Goal: Task Accomplishment & Management: Complete application form

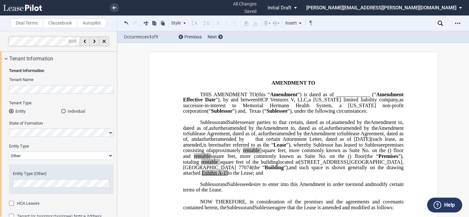
select select "Other"
select select "relocation"
select select "landlord"
select select "number:2"
select select "number:3"
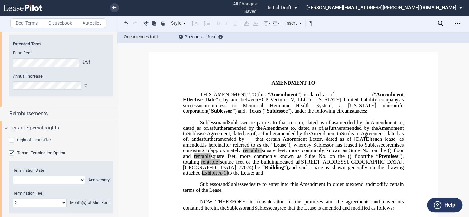
scroll to position [88, 0]
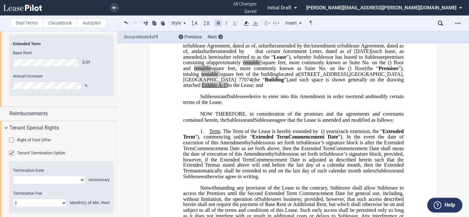
drag, startPoint x: 312, startPoint y: 153, endPoint x: 192, endPoint y: 158, distance: 119.4
click at [192, 158] on p "1. Term . The Term of the Lease is hereby extended by [__________] ﻿ ﻿ ( ﻿ ﻿ ) …" at bounding box center [293, 153] width 221 height 51
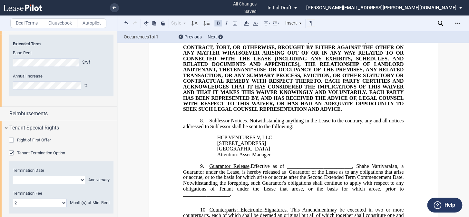
scroll to position [1407, 0]
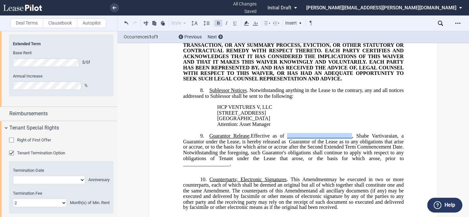
drag, startPoint x: 287, startPoint y: 143, endPoint x: 351, endPoint y: 142, distance: 64.5
click at [351, 142] on span "Effective as of _________________________, Shahe Vartivaraian, a Guarantor unde…" at bounding box center [294, 137] width 222 height 11
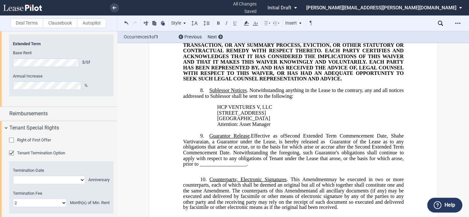
click at [325, 144] on span at bounding box center [327, 141] width 5 height 6
drag, startPoint x: 198, startPoint y: 171, endPoint x: 244, endPoint y: 171, distance: 45.8
click at [244, 166] on span "Guarantor of the Lease as to any obligations that arise or accrue, or to the ba…" at bounding box center [294, 152] width 222 height 28
click at [199, 166] on span "Second Extended Term Commencement Date" at bounding box center [245, 164] width 95 height 6
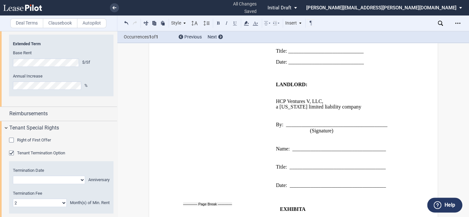
scroll to position [1790, 0]
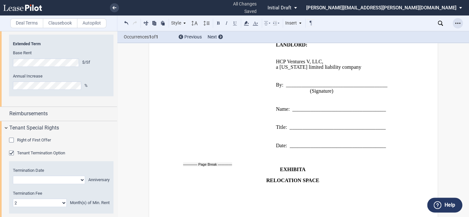
click at [457, 22] on icon "Open Lease options menu" at bounding box center [457, 23] width 5 height 5
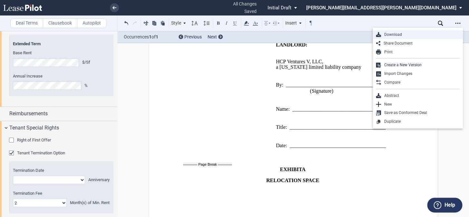
click at [402, 33] on div "Download" at bounding box center [420, 34] width 79 height 5
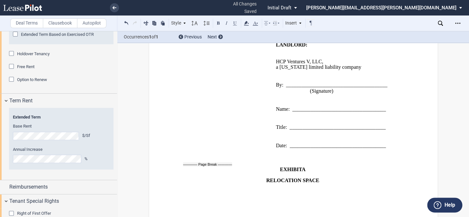
scroll to position [1072, 0]
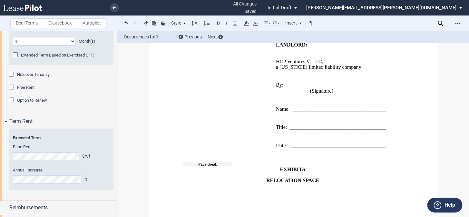
click at [12, 74] on div "Holdover Tenancy" at bounding box center [12, 75] width 6 height 6
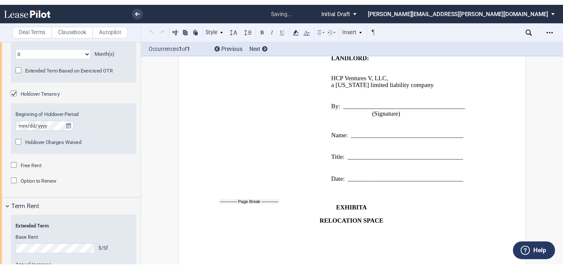
scroll to position [197, 0]
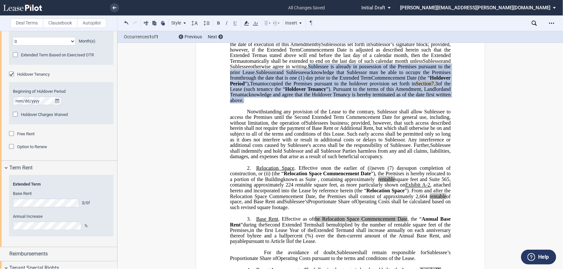
drag, startPoint x: 309, startPoint y: 88, endPoint x: 320, endPoint y: 122, distance: 35.7
click at [320, 104] on p "1. Term . The Term of the Lease is hereby extended by [__________] ﻿ ﻿ ( ﻿ ﻿ ) …" at bounding box center [340, 61] width 221 height 85
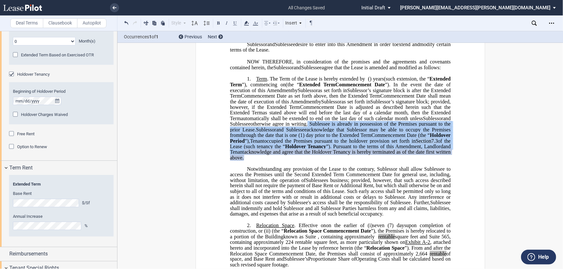
scroll to position [139, 0]
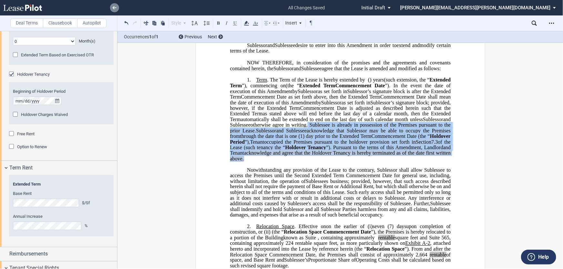
click at [113, 7] on use at bounding box center [115, 7] width 4 height 3
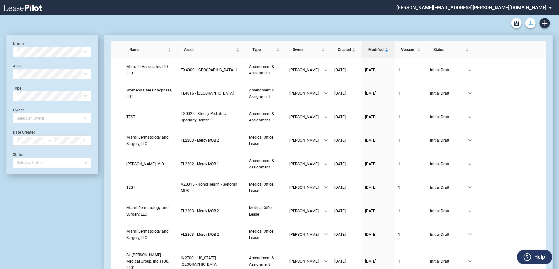
click at [528, 23] on button "Download Blank Form" at bounding box center [531, 23] width 10 height 10
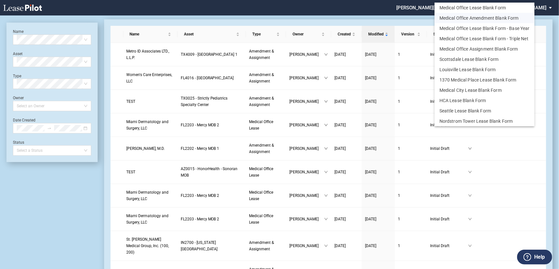
click at [489, 16] on button "Medical Office Amendment Blank Form" at bounding box center [485, 18] width 100 height 10
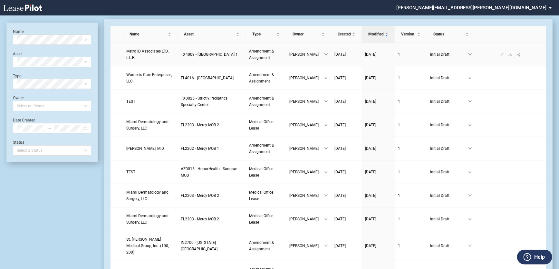
click at [167, 54] on span "Metro ID Associates LTD., L.L.P." at bounding box center [148, 54] width 43 height 11
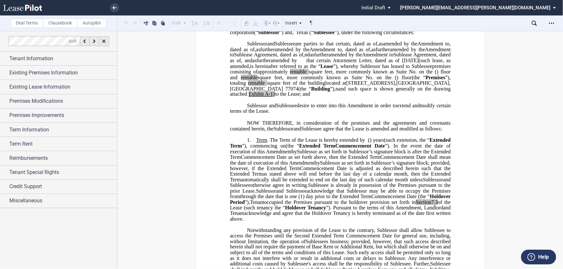
scroll to position [88, 0]
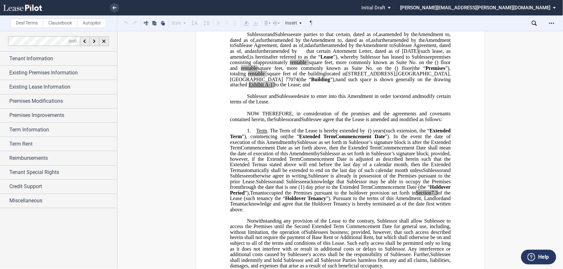
click at [348, 156] on span "Commencement Date shall mean the date of execution of this" at bounding box center [341, 150] width 222 height 11
click at [295, 185] on span "Sublessee" at bounding box center [296, 182] width 21 height 6
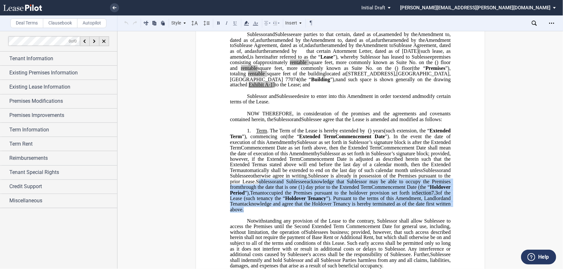
drag, startPoint x: 259, startPoint y: 203, endPoint x: 318, endPoint y: 231, distance: 64.9
click at [318, 212] on span "Sublessee is already in possession of the Premises pursuant to the prior Lease.…" at bounding box center [341, 192] width 222 height 39
